Goal: Transaction & Acquisition: Purchase product/service

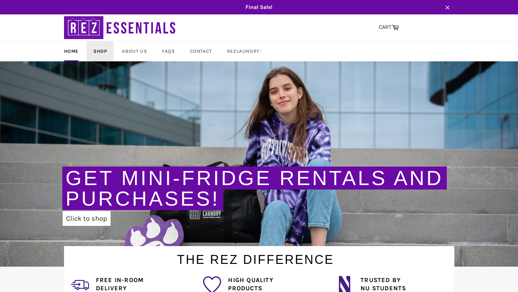
click at [104, 48] on link "Shop" at bounding box center [100, 51] width 27 height 20
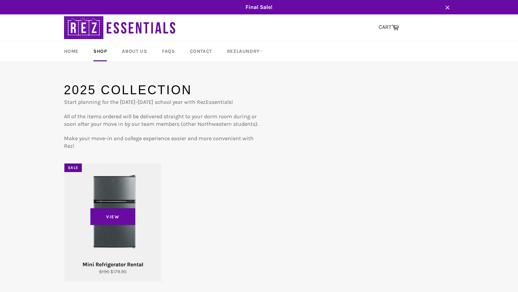
click at [107, 187] on div "View" at bounding box center [112, 222] width 97 height 118
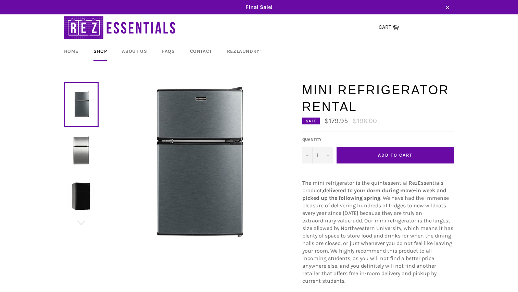
click at [406, 157] on span "Add to Cart" at bounding box center [395, 154] width 34 height 5
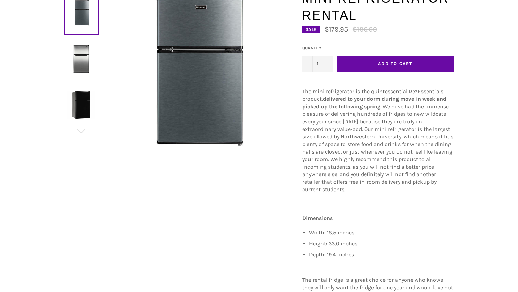
scroll to position [91, 0]
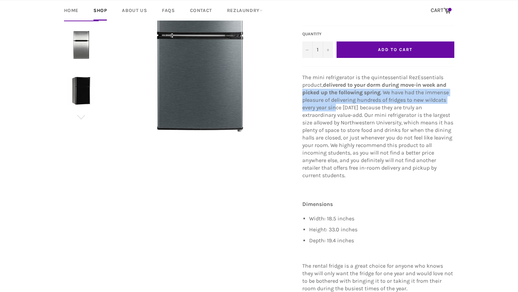
drag, startPoint x: 298, startPoint y: 96, endPoint x: 337, endPoint y: 110, distance: 41.3
click at [337, 110] on div "Mini Refrigerator Rental Sale $179.95 Regular price $196.00 Default Title Defau…" at bounding box center [375, 148] width 159 height 344
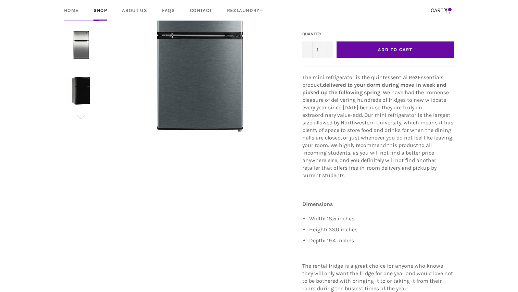
drag, startPoint x: 337, startPoint y: 110, endPoint x: 306, endPoint y: 76, distance: 45.6
click at [306, 76] on span "The mini refrigerator is the quintessential RezEssentials product," at bounding box center [373, 81] width 141 height 14
click at [325, 92] on strong "delivered to your dorm during move-in week and picked up the following spring" at bounding box center [375, 89] width 144 height 14
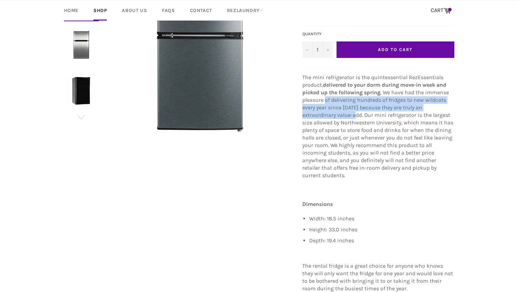
drag, startPoint x: 326, startPoint y: 102, endPoint x: 328, endPoint y: 113, distance: 10.7
click at [328, 113] on span ". We have had the immense pleasure of delivering hundreds of fridges to new wil…" at bounding box center [378, 133] width 151 height 89
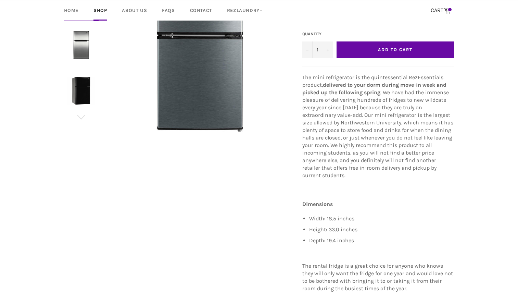
drag, startPoint x: 328, startPoint y: 113, endPoint x: 329, endPoint y: 127, distance: 14.5
click at [329, 127] on span ". We have had the immense pleasure of delivering hundreds of fridges to new wil…" at bounding box center [378, 133] width 151 height 89
click at [329, 112] on p "The mini refrigerator is the quintessential RezEssentials product, delivered to…" at bounding box center [379, 127] width 152 height 106
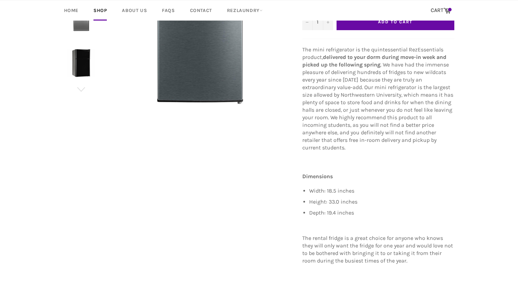
scroll to position [183, 0]
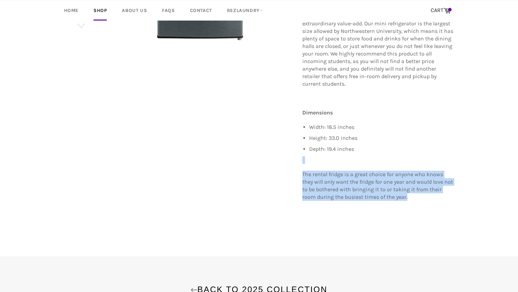
drag, startPoint x: 421, startPoint y: 187, endPoint x: 414, endPoint y: 143, distance: 45.5
click at [414, 143] on div "The mini refrigerator is the quintessential RezEssentials product, delivered to…" at bounding box center [379, 102] width 152 height 240
click at [394, 189] on p "The rental fridge is a great choice for anyone who knows they will only want th…" at bounding box center [379, 186] width 152 height 30
drag, startPoint x: 394, startPoint y: 188, endPoint x: 393, endPoint y: 153, distance: 35.3
click at [393, 153] on div "The mini refrigerator is the quintessential RezEssentials product, delivered to…" at bounding box center [379, 102] width 152 height 240
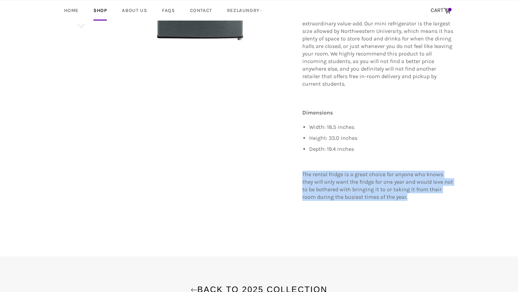
drag, startPoint x: 393, startPoint y: 153, endPoint x: 393, endPoint y: 192, distance: 38.7
click at [393, 192] on p "The rental fridge is a great choice for anyone who knows they will only want th…" at bounding box center [379, 186] width 152 height 30
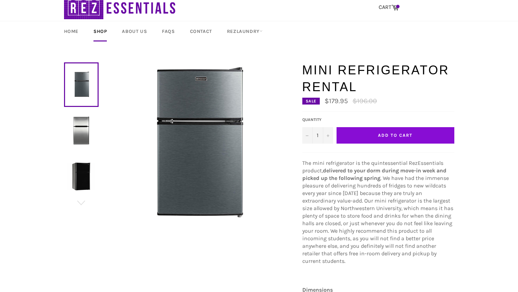
scroll to position [0, 0]
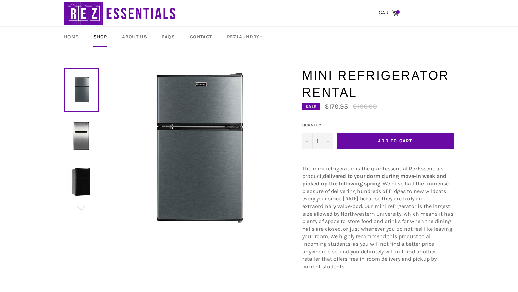
click at [389, 142] on span "Add to Cart" at bounding box center [395, 140] width 34 height 5
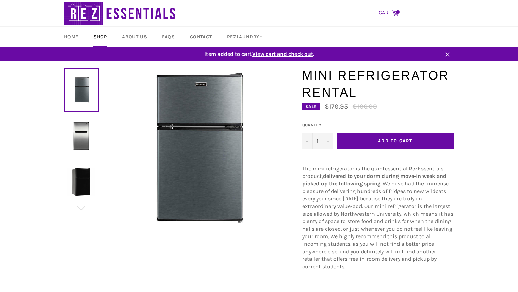
click at [396, 11] on icon at bounding box center [395, 13] width 7 height 5
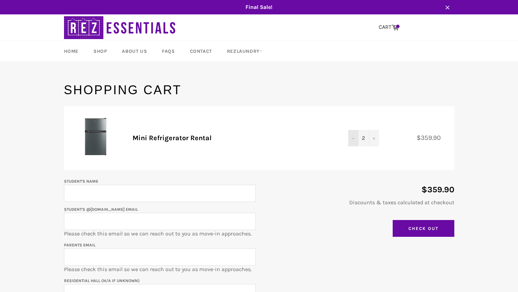
click at [351, 139] on button "−" at bounding box center [353, 138] width 10 height 16
click at [329, 181] on div "$179.95 Discounts & taxes calculated at checkout Update Cart Check Out" at bounding box center [355, 208] width 199 height 63
click at [160, 196] on input "Student's Name" at bounding box center [160, 193] width 192 height 17
type input "J"
type input "Prajna (Jana) Malla"
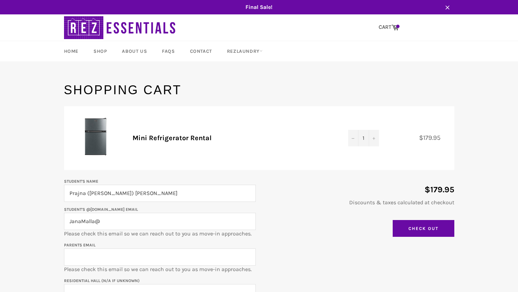
drag, startPoint x: 150, startPoint y: 208, endPoint x: 90, endPoint y: 209, distance: 59.6
click at [90, 209] on p "Student's @u.northwestern.edu email JanaMalla@ Please check this email so we ca…" at bounding box center [160, 221] width 192 height 32
copy label "u.northwestern.edu email"
click at [107, 222] on input "JanaMalla@" at bounding box center [160, 221] width 192 height 17
paste input "u.northwestern.edu email"
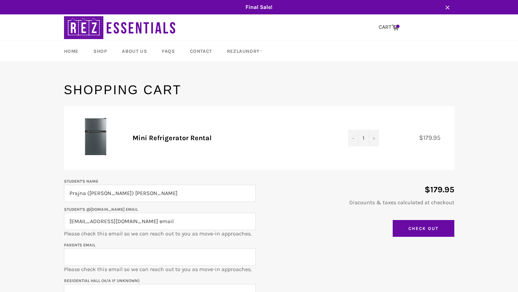
drag, startPoint x: 158, startPoint y: 219, endPoint x: 152, endPoint y: 220, distance: 5.9
click at [152, 220] on input "JanaMalla@u.northwestern.edu email" at bounding box center [160, 221] width 192 height 17
type input "JanaMalla@u.northwestern.edu"
click at [131, 254] on input "Parents email" at bounding box center [160, 256] width 192 height 17
type input "nsps.malla@gmail.com"
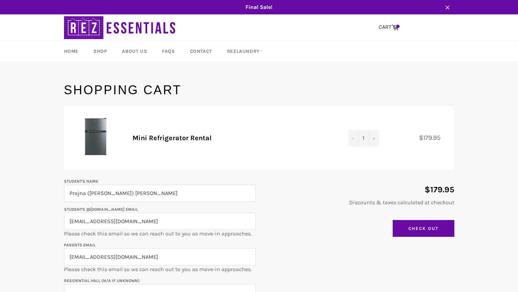
click at [19, 242] on main "Shopping Cart Product Quantity Total Mini Refrigerator Rental Quantity 1 − + $1…" at bounding box center [259, 227] width 518 height 290
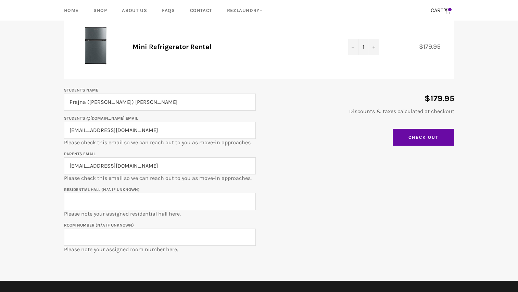
click at [76, 207] on input "Residential Hall (N/A if unknown)" at bounding box center [160, 201] width 192 height 17
type input "Jones Hall"
click at [74, 235] on input "Room Number (N/A if unknown)" at bounding box center [160, 237] width 192 height 17
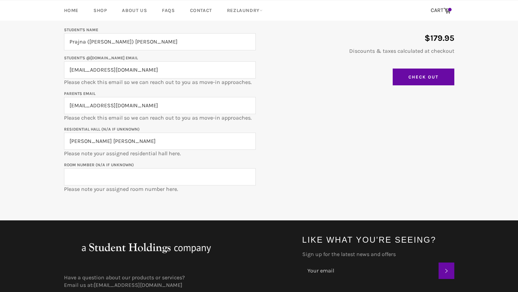
scroll to position [177, 0]
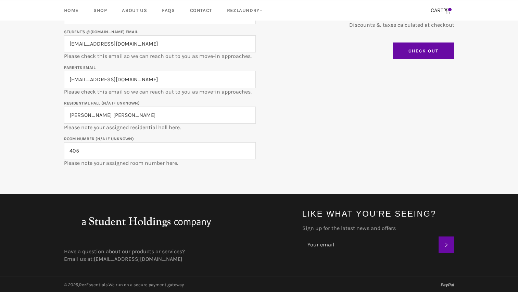
click at [109, 150] on input "405" at bounding box center [160, 150] width 192 height 17
type input "405"
click at [428, 46] on input "Check Out" at bounding box center [424, 50] width 62 height 17
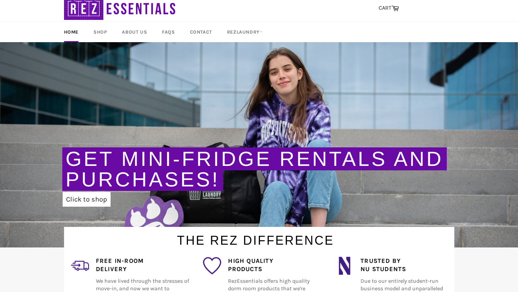
scroll to position [137, 0]
